Goal: Task Accomplishment & Management: Use online tool/utility

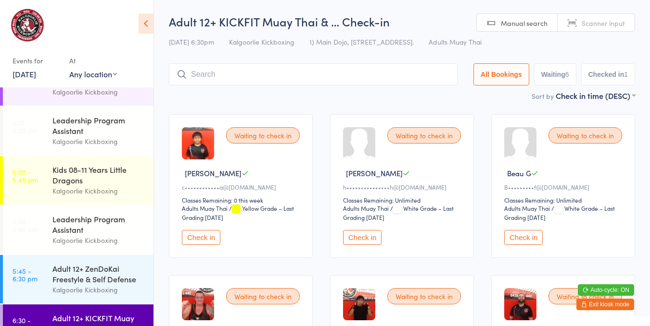
scroll to position [110, 0]
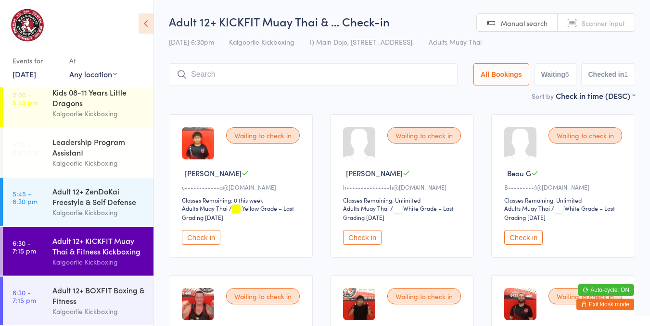
click at [116, 247] on div "Adult 12+ KICKFIT Muay Thai & Fitness Kickboxing" at bounding box center [98, 246] width 93 height 21
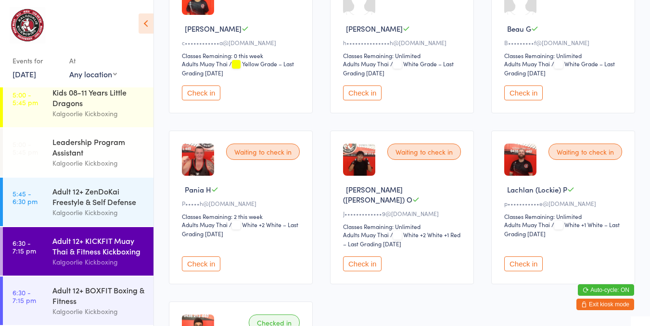
scroll to position [197, 0]
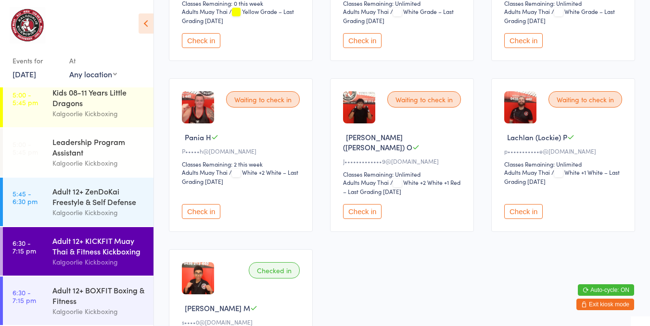
click at [520, 204] on button "Check in" at bounding box center [523, 211] width 38 height 15
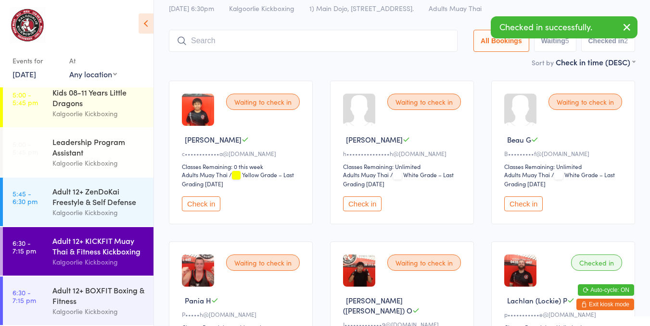
scroll to position [0, 0]
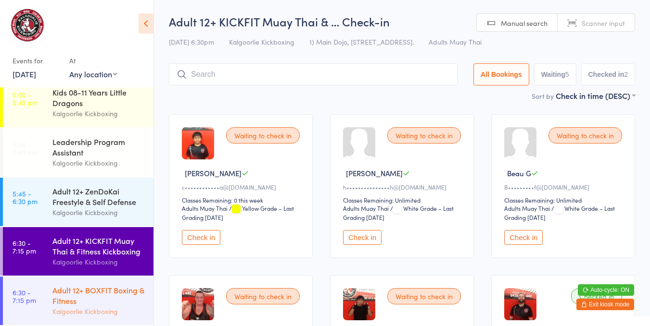
click at [90, 291] on div "Adult 12+ BOXFIT Boxing & Fitness" at bounding box center [98, 295] width 93 height 21
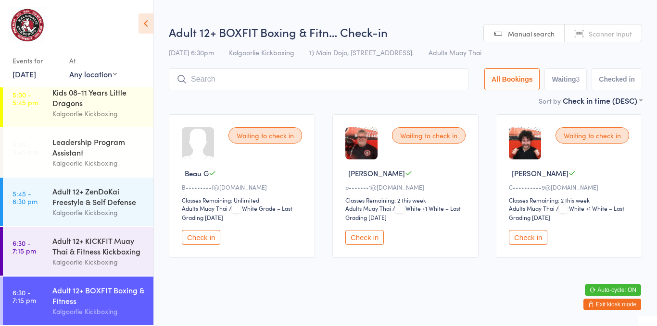
click at [525, 235] on button "Check in" at bounding box center [528, 237] width 38 height 15
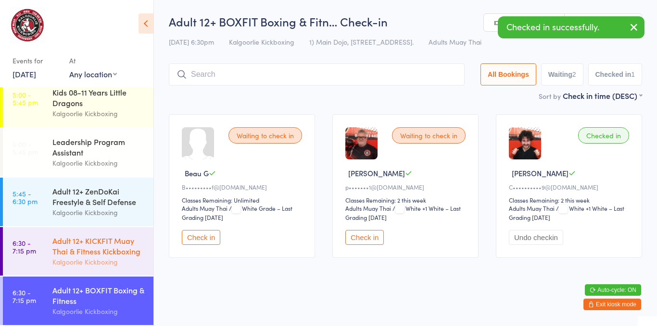
click at [100, 252] on div "Adult 12+ KICKFIT Muay Thai & Fitness Kickboxing" at bounding box center [98, 246] width 93 height 21
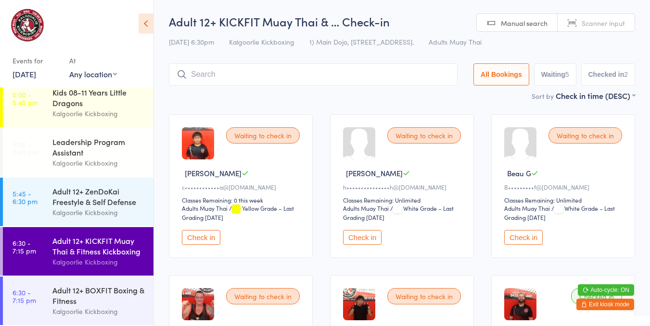
click at [198, 241] on button "Check in" at bounding box center [201, 237] width 38 height 15
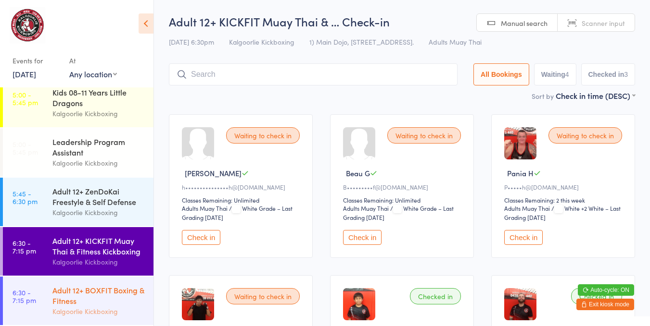
click at [72, 294] on div "Adult 12+ BOXFIT Boxing & Fitness" at bounding box center [98, 295] width 93 height 21
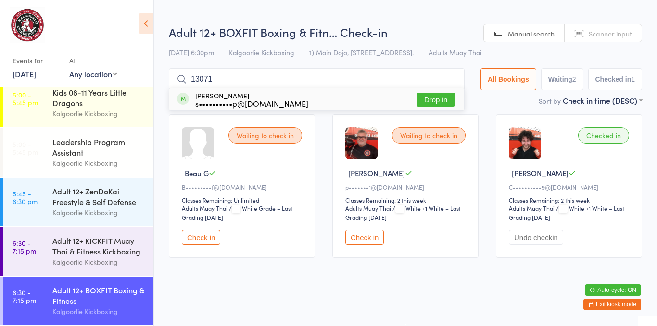
type input "13071"
click at [434, 100] on button "Drop in" at bounding box center [435, 100] width 38 height 14
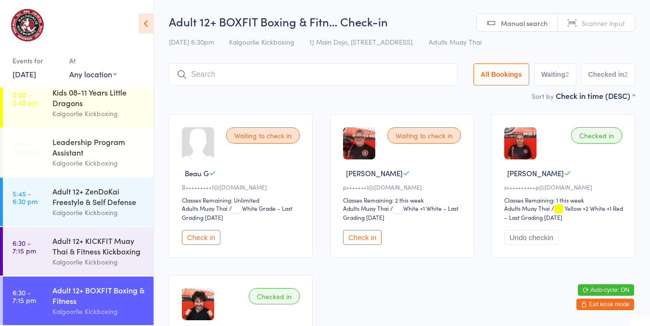
click at [426, 262] on div "Waiting to check in Beau G B•••••••••f@[DOMAIN_NAME] Classes Remaining: Unlimit…" at bounding box center [401, 267] width 483 height 322
click at [99, 239] on div "Adult 12+ KICKFIT Muay Thai & Fitness Kickboxing" at bounding box center [98, 246] width 93 height 21
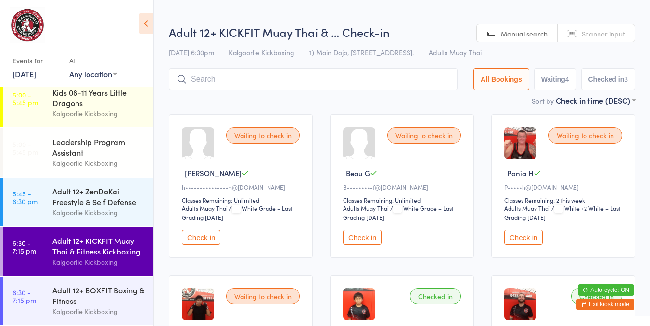
click at [523, 238] on button "Check in" at bounding box center [523, 237] width 38 height 15
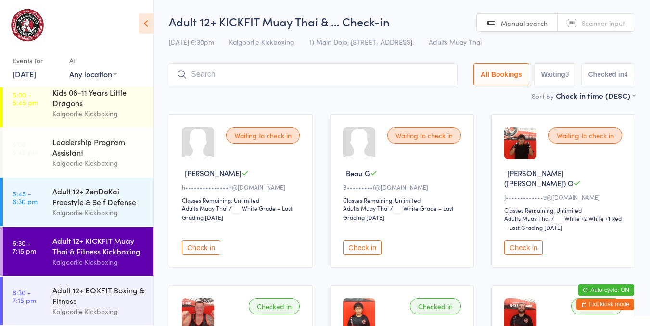
click at [377, 240] on button "Check in" at bounding box center [362, 247] width 38 height 15
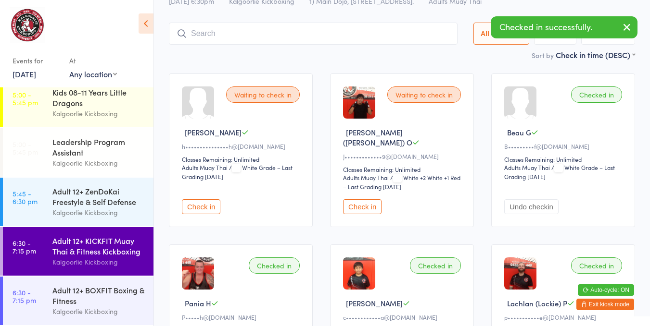
scroll to position [41, 0]
click at [555, 127] on div "Beau G" at bounding box center [564, 132] width 121 height 10
click at [585, 158] on div "Classes Remaining: Unlimited" at bounding box center [564, 159] width 121 height 8
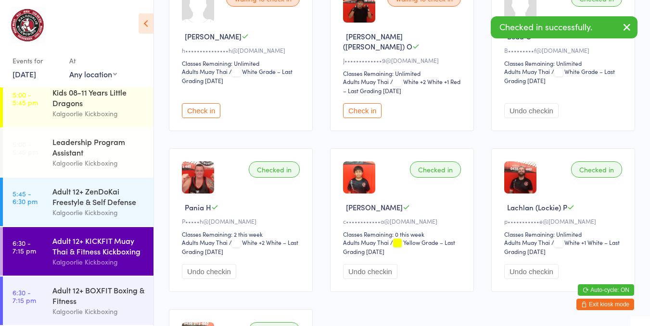
scroll to position [142, 0]
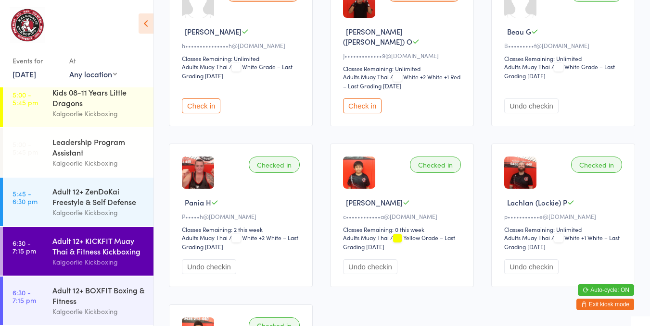
click at [590, 69] on span "/ White Grade – Last Grading [DATE]" at bounding box center [559, 71] width 111 height 17
